Goal: Entertainment & Leisure: Browse casually

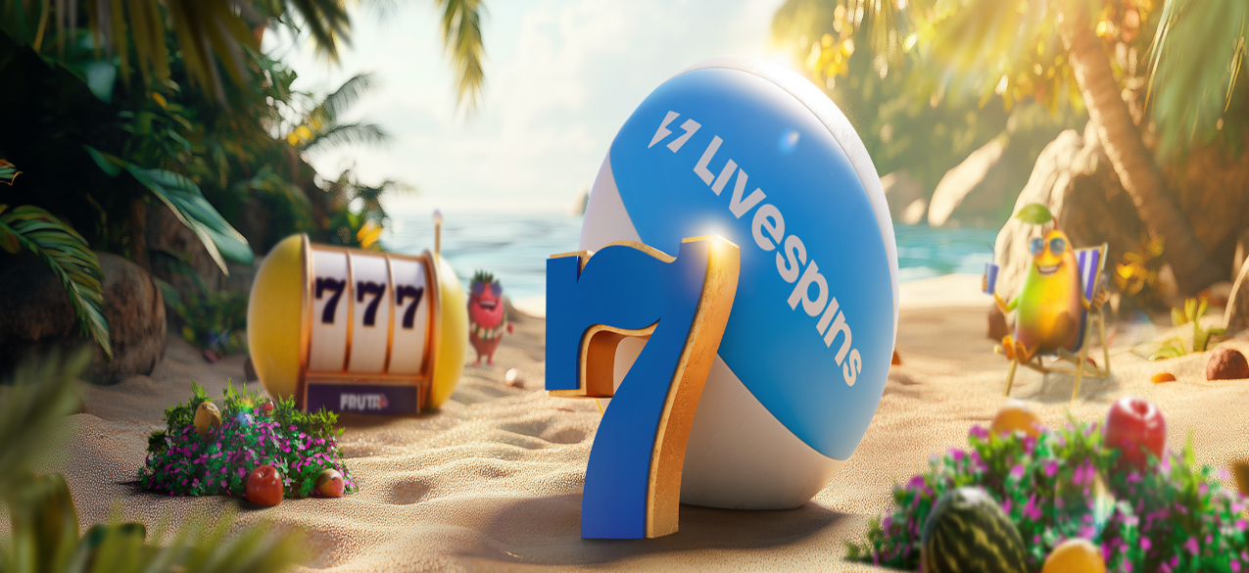
click at [146, 81] on button "Kirjaudu" at bounding box center [136, 71] width 64 height 21
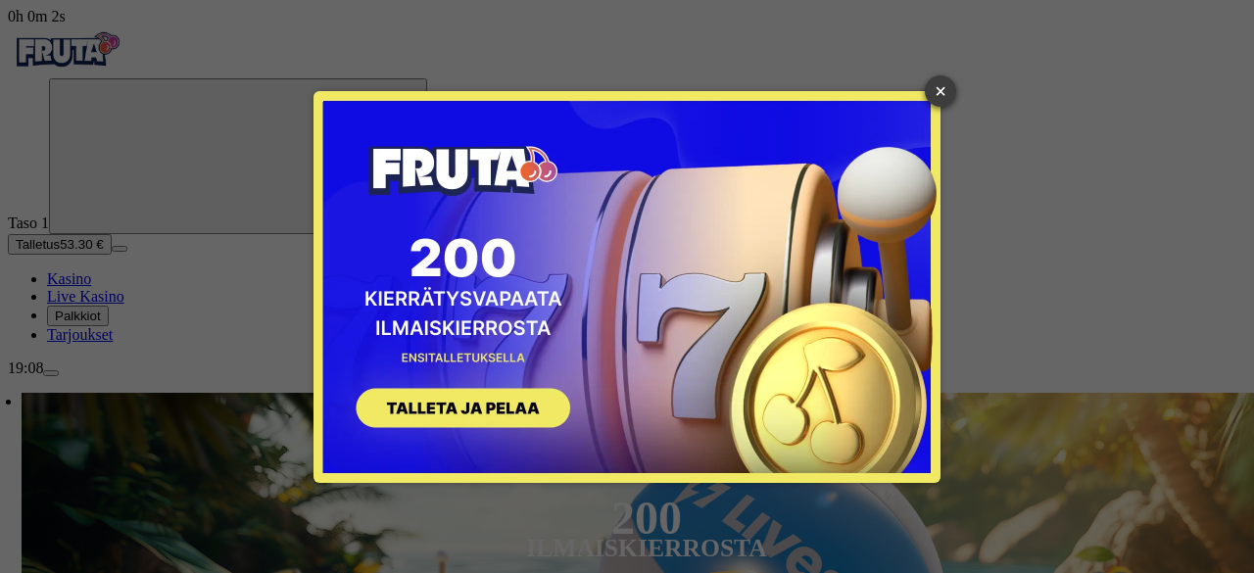
click at [942, 95] on link "×" at bounding box center [940, 90] width 31 height 31
